Goal: Obtain resource: Download file/media

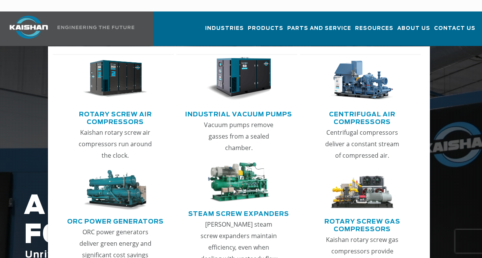
click at [89, 108] on link "Rotary Screw Air Compressors" at bounding box center [115, 117] width 117 height 19
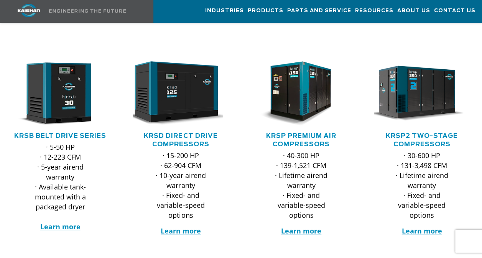
scroll to position [123, 0]
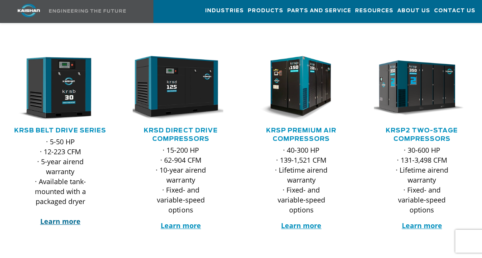
click at [60, 217] on strong "Learn more" at bounding box center [60, 221] width 40 height 9
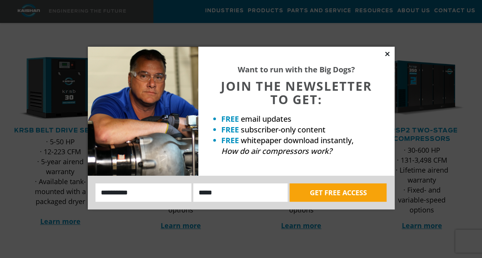
click at [387, 56] on icon at bounding box center [387, 54] width 7 height 7
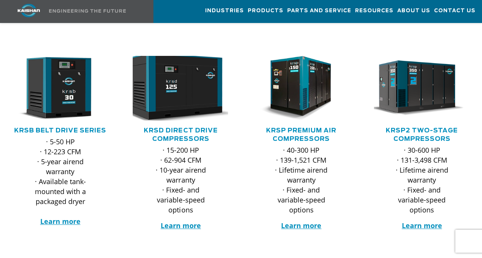
click at [182, 94] on img at bounding box center [175, 88] width 106 height 71
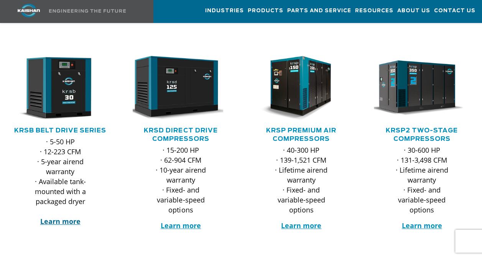
click at [71, 217] on strong "Learn more" at bounding box center [60, 221] width 40 height 9
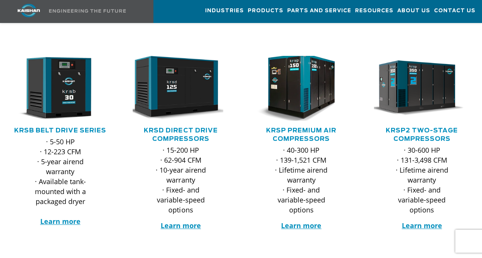
click at [300, 93] on img at bounding box center [296, 88] width 106 height 71
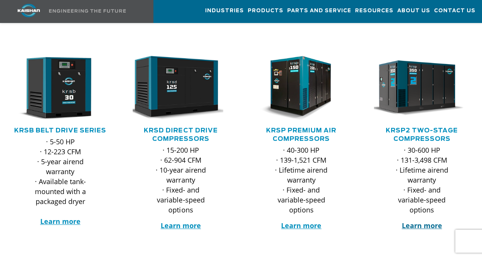
click at [419, 221] on strong "Learn more" at bounding box center [421, 225] width 40 height 9
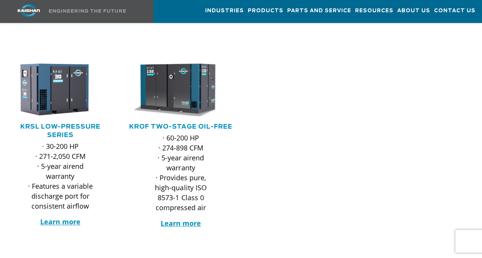
scroll to position [347, 0]
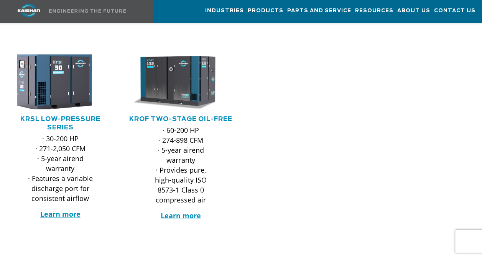
click at [64, 72] on img at bounding box center [55, 82] width 106 height 61
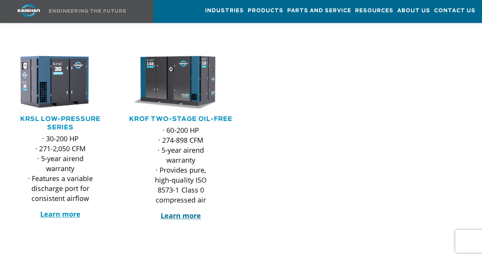
click at [185, 211] on strong "Learn more" at bounding box center [181, 215] width 40 height 9
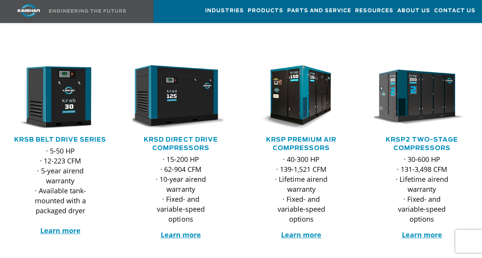
scroll to position [0, 0]
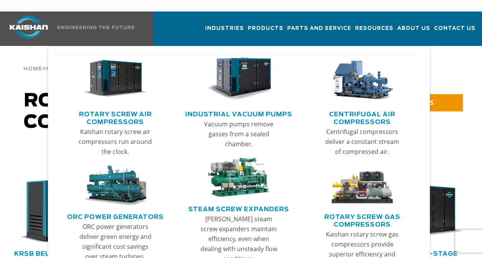
click at [241, 108] on link "Industrial Vacuum Pumps" at bounding box center [238, 113] width 107 height 11
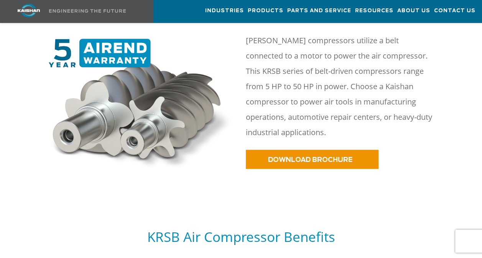
scroll to position [366, 0]
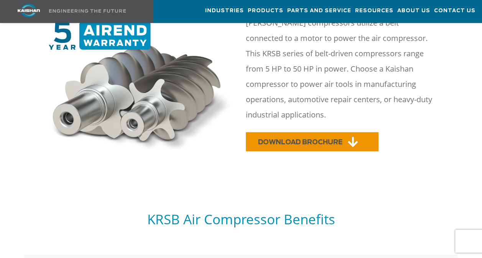
click at [312, 139] on span "DOWNLOAD BROCHURE" at bounding box center [300, 142] width 84 height 7
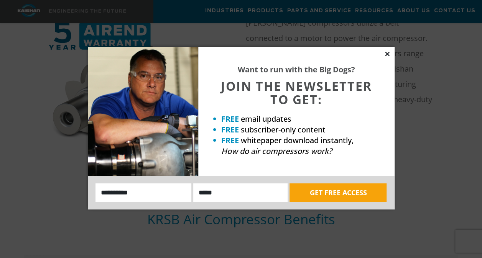
click at [388, 53] on icon at bounding box center [387, 54] width 4 height 4
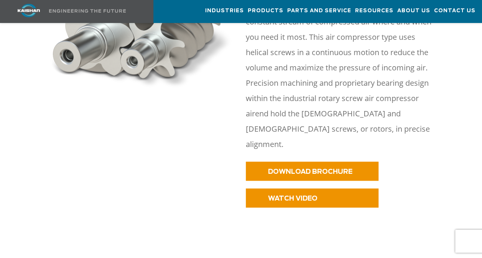
scroll to position [417, 0]
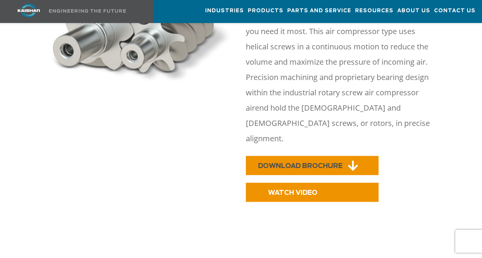
click at [300, 163] on span "DOWNLOAD BROCHURE" at bounding box center [300, 166] width 84 height 7
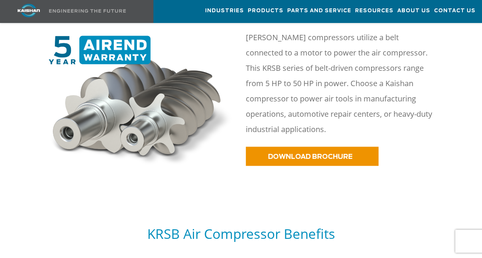
scroll to position [378, 0]
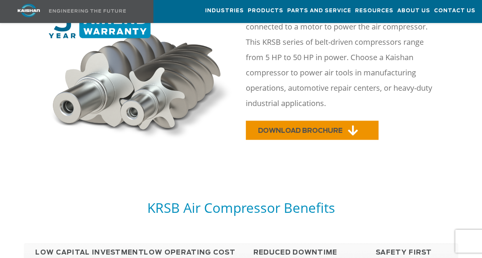
click at [314, 128] on span "DOWNLOAD BROCHURE" at bounding box center [300, 131] width 84 height 7
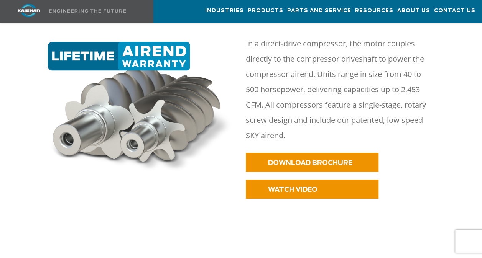
scroll to position [377, 0]
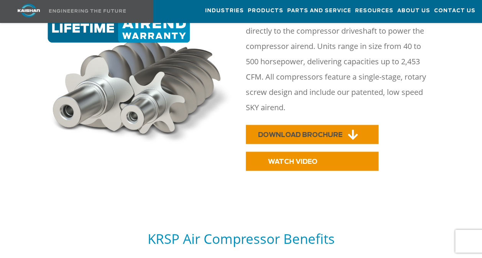
click at [331, 132] on span "DOWNLOAD BROCHURE" at bounding box center [300, 135] width 84 height 7
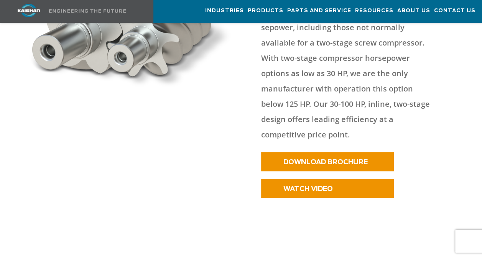
scroll to position [407, 0]
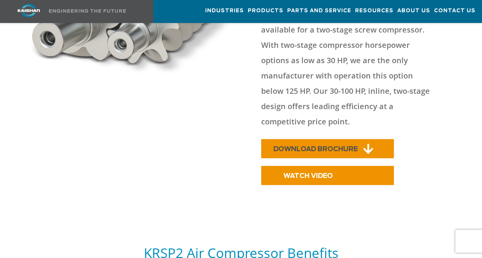
click at [327, 139] on link "DOWNLOAD BROCHURE" at bounding box center [327, 148] width 133 height 19
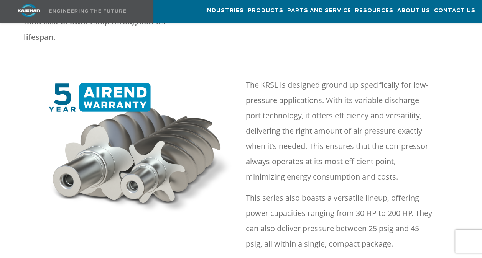
scroll to position [313, 0]
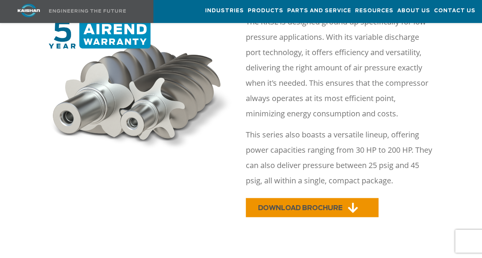
click at [307, 205] on span "DOWNLOAD BROCHURE" at bounding box center [300, 208] width 84 height 7
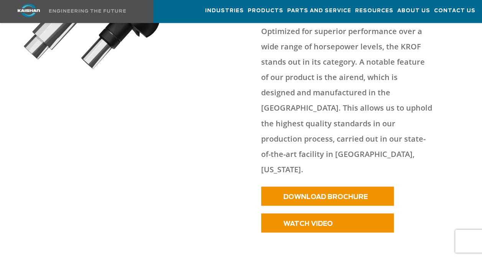
scroll to position [619, 0]
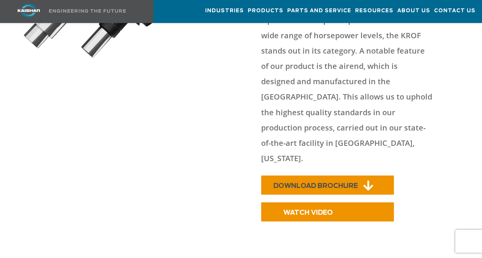
click at [333, 182] on span "DOWNLOAD BROCHURE" at bounding box center [315, 185] width 84 height 7
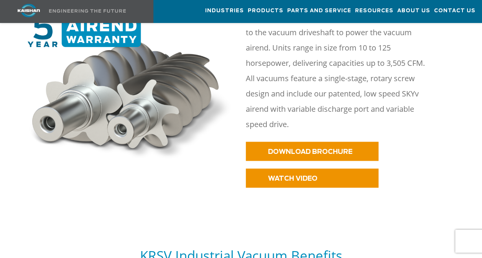
scroll to position [468, 0]
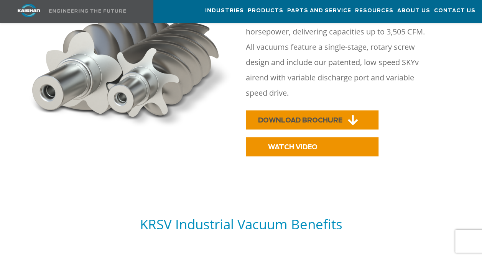
click at [327, 113] on link "DOWNLOAD BROCHURE" at bounding box center [312, 119] width 133 height 19
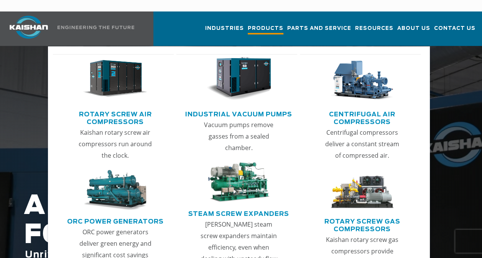
click at [271, 24] on span "Products" at bounding box center [266, 29] width 36 height 10
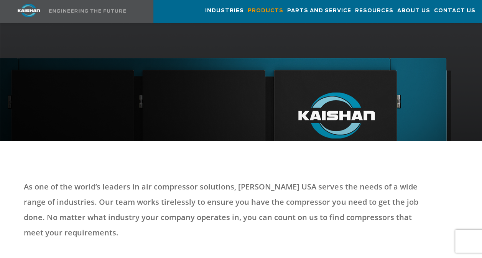
scroll to position [191, 0]
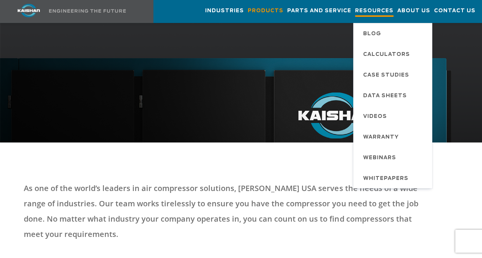
click at [363, 8] on span "Resources" at bounding box center [374, 12] width 38 height 10
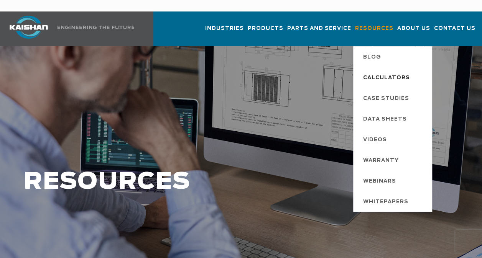
click at [382, 72] on span "Calculators" at bounding box center [386, 78] width 47 height 13
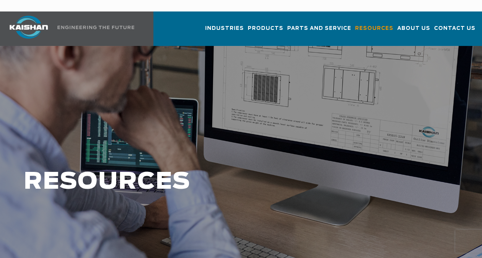
click at [443, 117] on div at bounding box center [241, 189] width 482 height 287
click at [344, 24] on span "Parts and Service" at bounding box center [319, 29] width 64 height 10
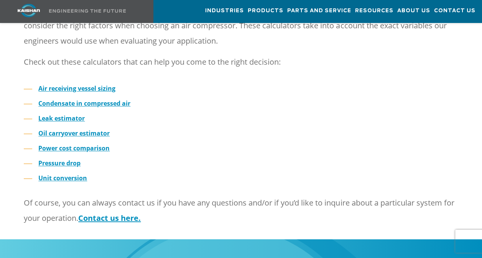
scroll to position [259, 0]
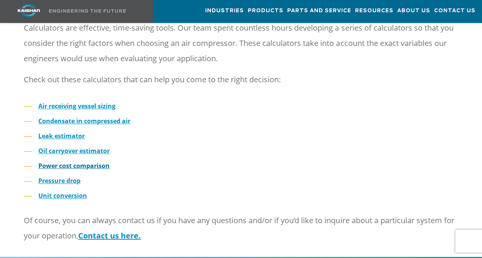
click at [76, 162] on strong "Power cost comparison" at bounding box center [73, 166] width 71 height 8
click at [435, 117] on ul "Air receiving vessel sizing Condensate in compressed air Leak estimator Oil car…" at bounding box center [241, 151] width 434 height 101
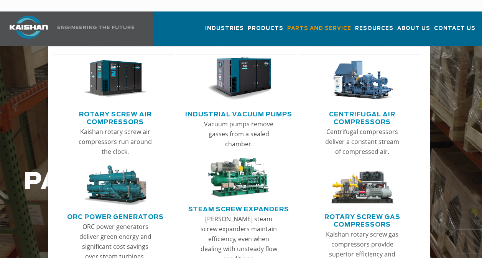
click at [354, 108] on link "Centrifugal Air Compressors" at bounding box center [362, 117] width 117 height 19
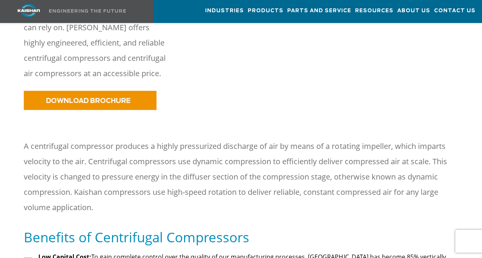
scroll to position [306, 0]
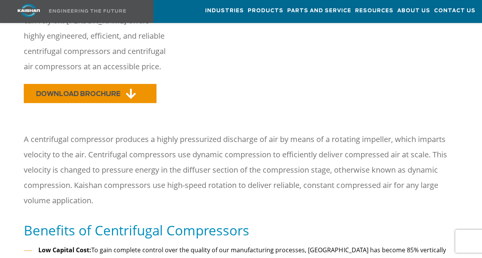
click at [68, 96] on span "DOWNLOAD BROCHURE" at bounding box center [78, 94] width 84 height 7
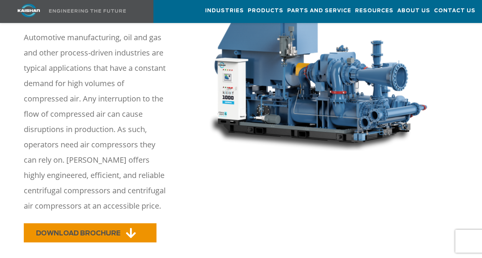
scroll to position [0, 0]
